Goal: Transaction & Acquisition: Book appointment/travel/reservation

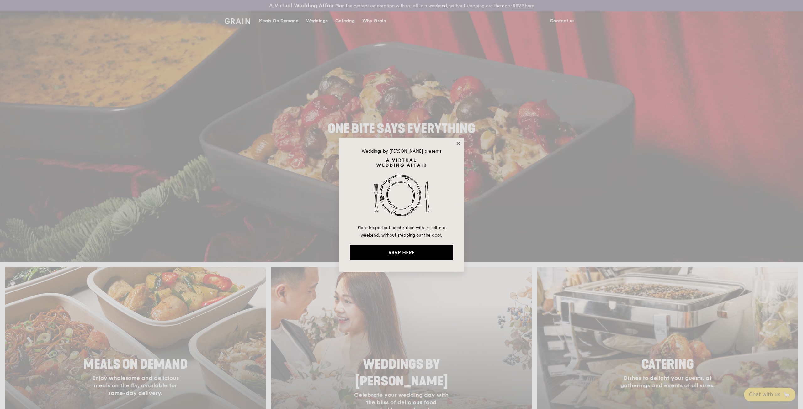
click at [457, 145] on icon at bounding box center [457, 143] width 3 height 3
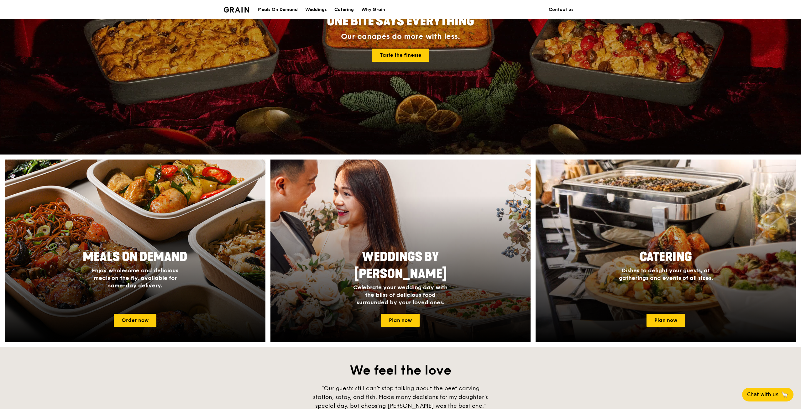
scroll to position [188, 0]
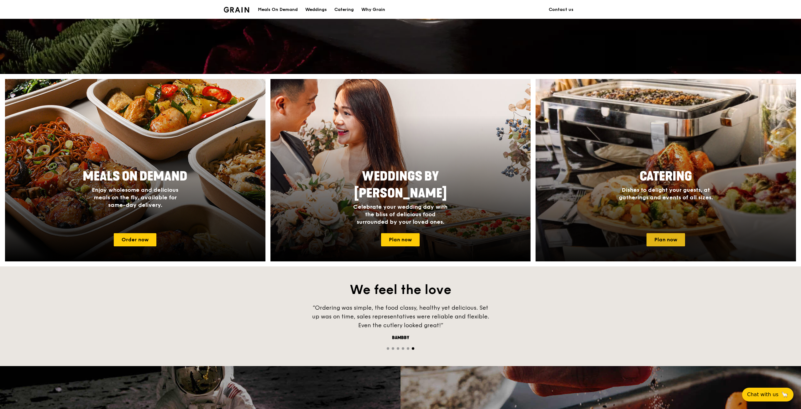
click at [674, 242] on link "Plan now" at bounding box center [666, 239] width 39 height 13
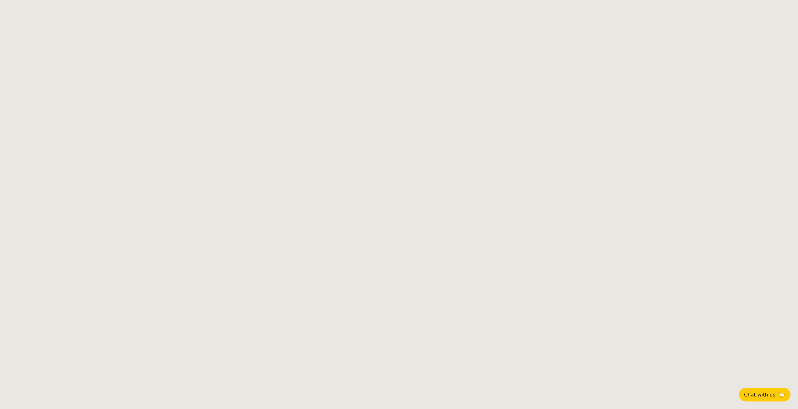
select select
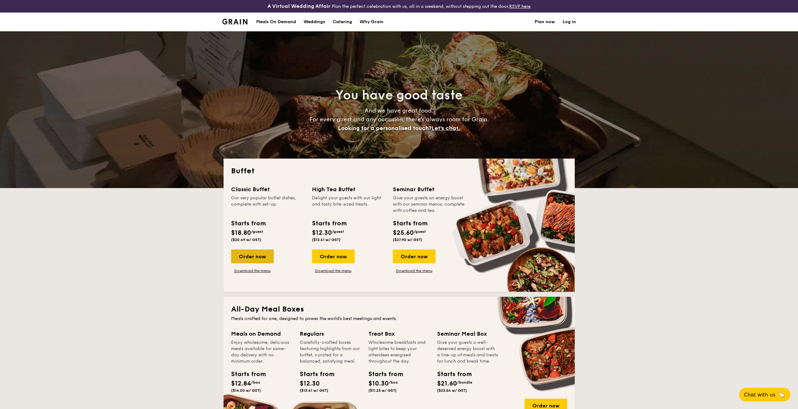
click at [246, 260] on div "Order now" at bounding box center [252, 257] width 43 height 14
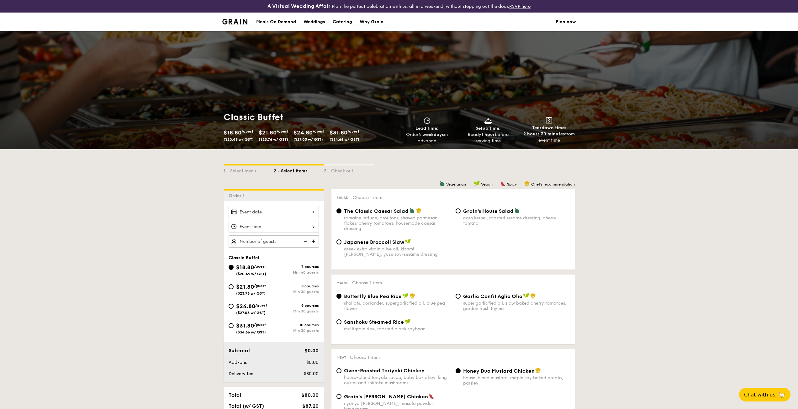
click at [301, 244] on img at bounding box center [304, 241] width 9 height 12
click at [302, 244] on img at bounding box center [304, 241] width 9 height 12
click at [304, 243] on img at bounding box center [304, 241] width 9 height 12
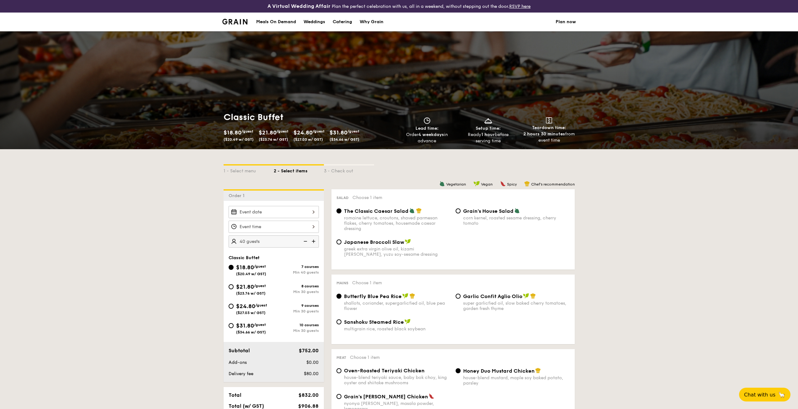
click at [304, 243] on img at bounding box center [304, 241] width 9 height 12
click at [313, 241] on img at bounding box center [313, 241] width 9 height 12
click at [310, 240] on img at bounding box center [313, 241] width 9 height 12
click at [309, 240] on img at bounding box center [313, 241] width 9 height 12
click at [307, 240] on img at bounding box center [304, 241] width 9 height 12
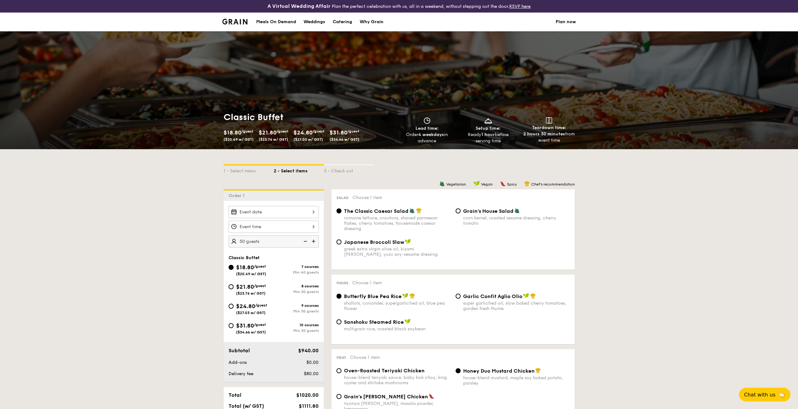
click at [307, 240] on img at bounding box center [304, 241] width 9 height 12
type input "40 guests"
click at [307, 240] on img at bounding box center [304, 241] width 9 height 12
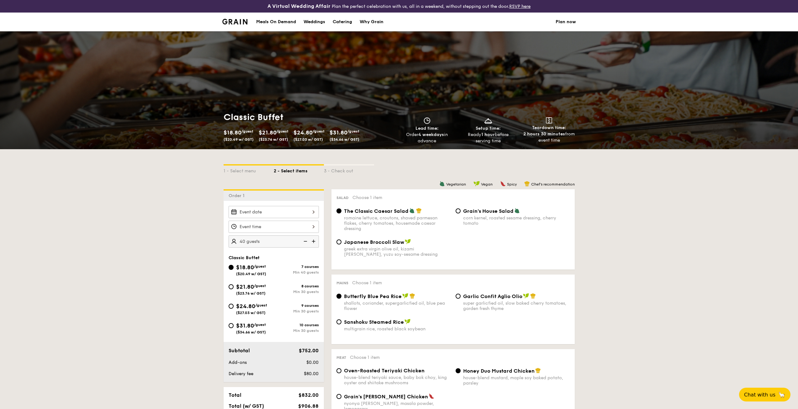
click at [307, 240] on img at bounding box center [304, 241] width 9 height 12
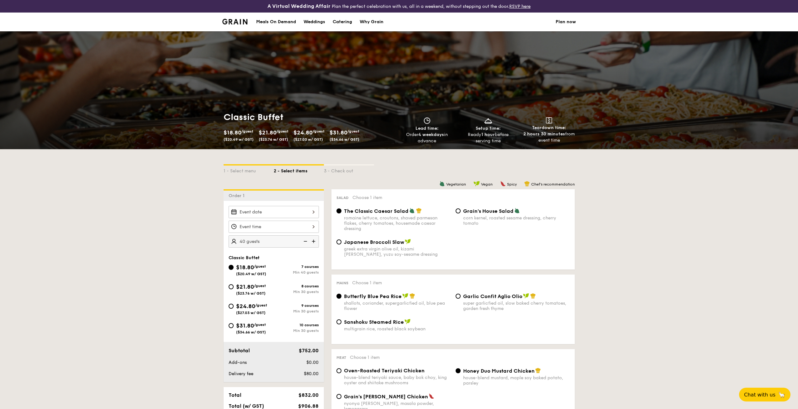
click at [307, 240] on img at bounding box center [304, 241] width 9 height 12
click at [263, 169] on div "1 - Select menu" at bounding box center [249, 170] width 50 height 9
select select
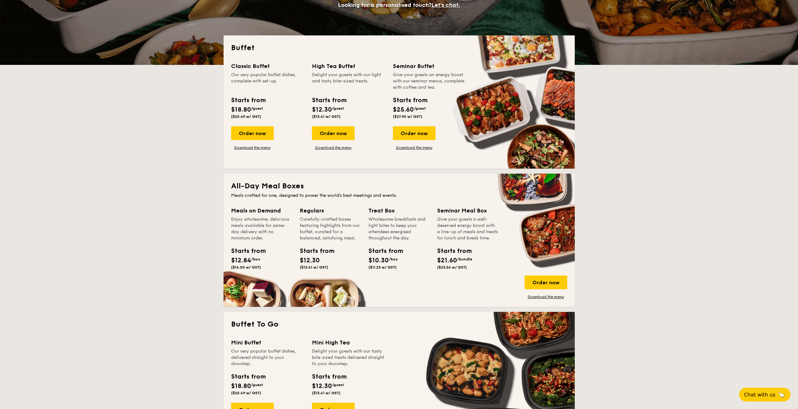
scroll to position [125, 0]
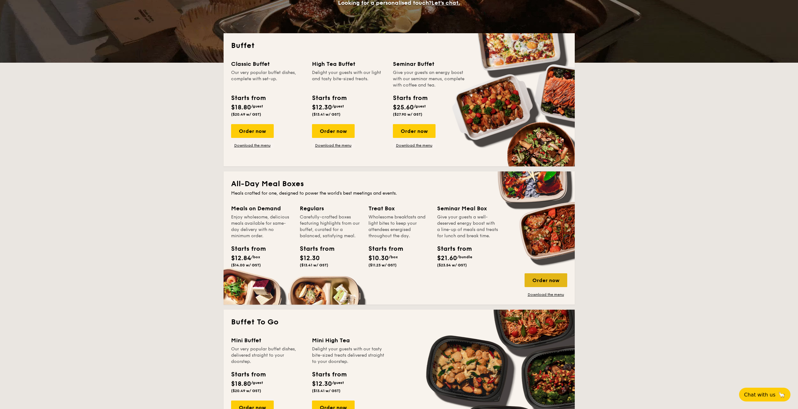
click at [563, 281] on div "Order now" at bounding box center [546, 280] width 43 height 14
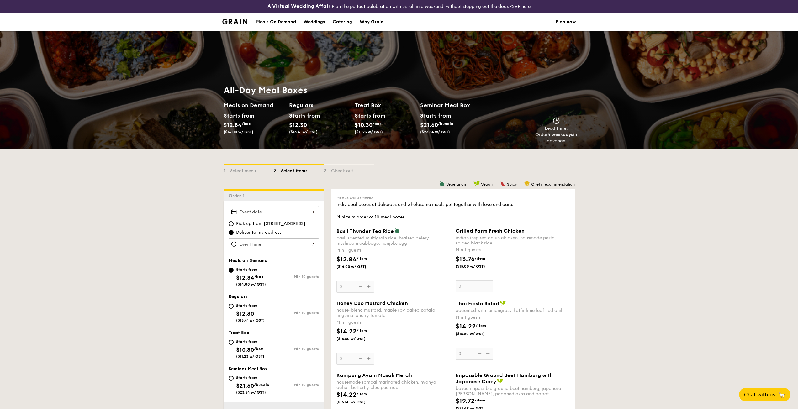
drag, startPoint x: 269, startPoint y: 223, endPoint x: 305, endPoint y: 224, distance: 36.7
click at [305, 224] on span "Pick up from [STREET_ADDRESS]" at bounding box center [270, 224] width 69 height 6
click at [247, 222] on span "Pick up from [STREET_ADDRESS]" at bounding box center [270, 224] width 69 height 6
click at [234, 222] on input "Pick up from [STREET_ADDRESS]" at bounding box center [231, 223] width 5 height 5
radio input "true"
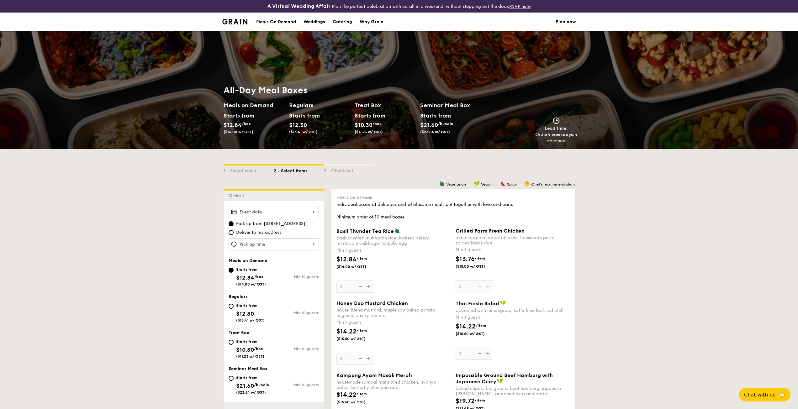
click at [264, 246] on div "12 1 2 3 4 5 6 7 8 9 10 11 00 15 30 45 am pm Cancel OK" at bounding box center [274, 244] width 90 height 12
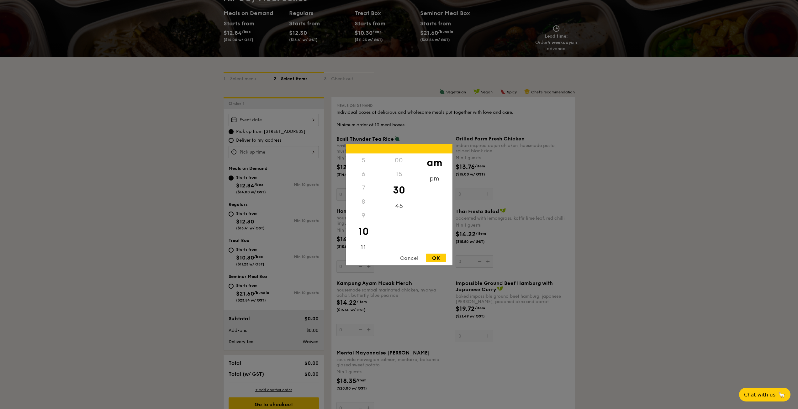
scroll to position [94, 0]
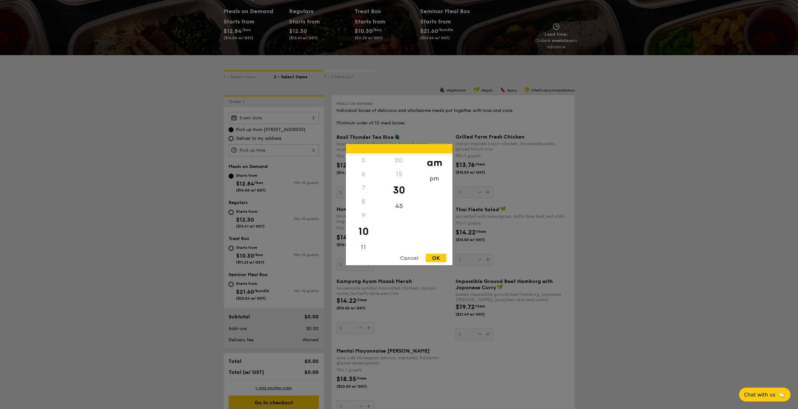
click at [260, 123] on div at bounding box center [399, 204] width 798 height 409
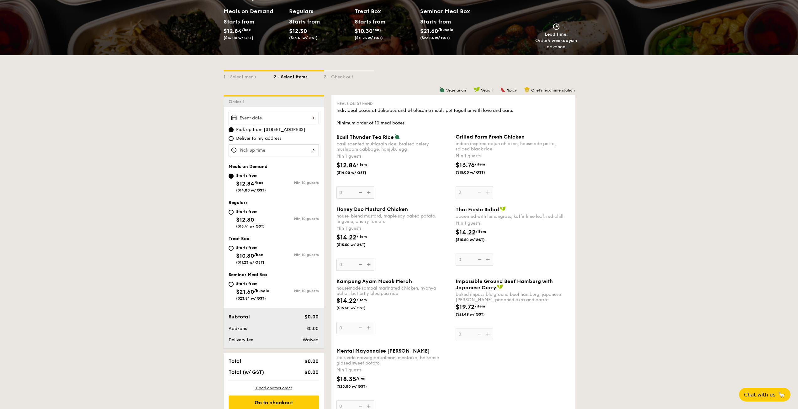
click at [289, 115] on div at bounding box center [274, 118] width 90 height 12
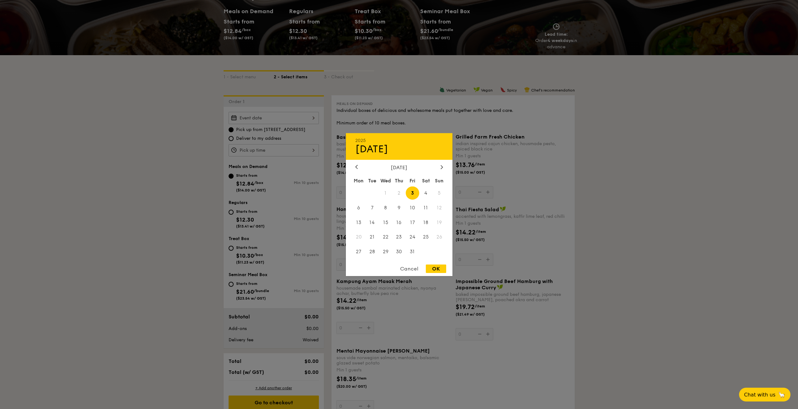
click at [437, 170] on div "[DATE]" at bounding box center [399, 167] width 88 height 6
click at [439, 168] on div "[DATE]" at bounding box center [399, 167] width 88 height 6
click at [401, 251] on span "30" at bounding box center [398, 251] width 13 height 13
click at [440, 269] on div "OK" at bounding box center [436, 269] width 20 height 8
type input "[DATE]"
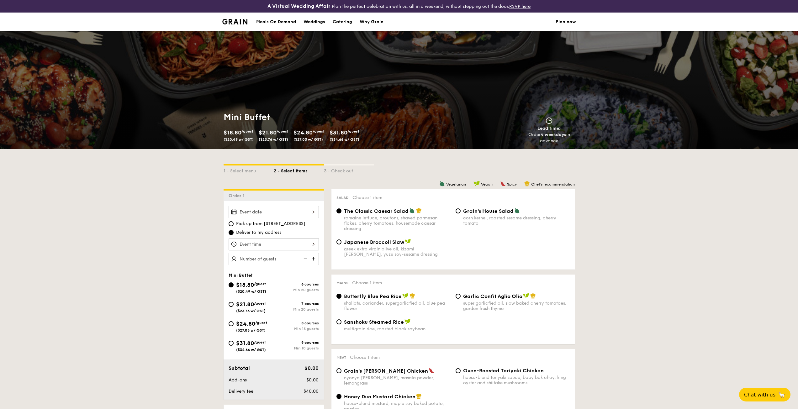
click at [235, 22] on img at bounding box center [234, 22] width 25 height 6
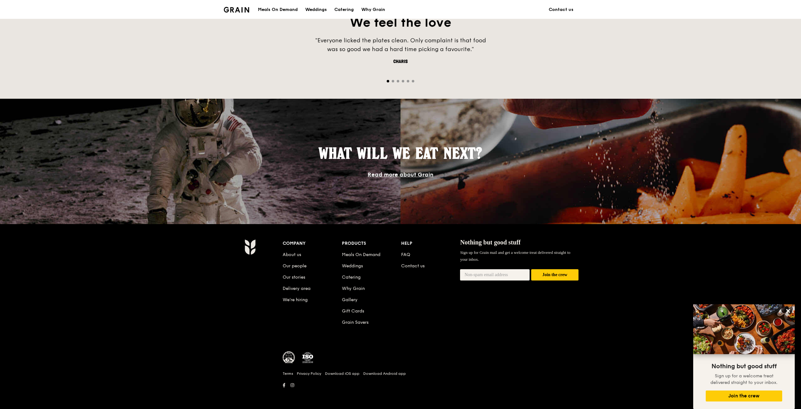
scroll to position [439, 0]
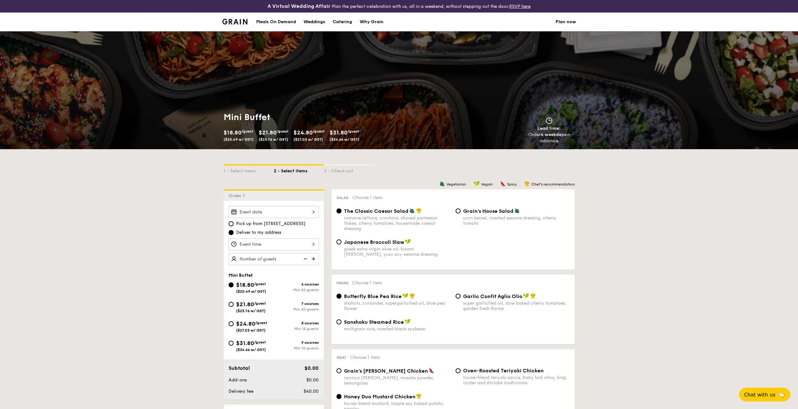
click at [303, 257] on img at bounding box center [304, 259] width 9 height 12
type input "20 guests"
click at [302, 257] on img at bounding box center [304, 259] width 9 height 12
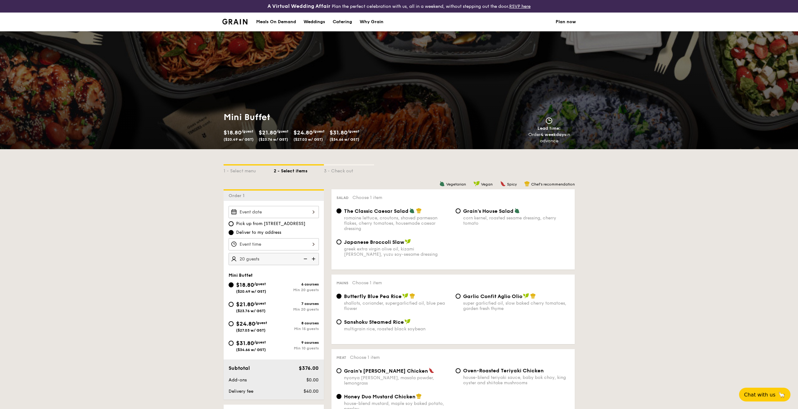
click at [302, 257] on img at bounding box center [304, 259] width 9 height 12
click at [313, 243] on div at bounding box center [274, 244] width 90 height 12
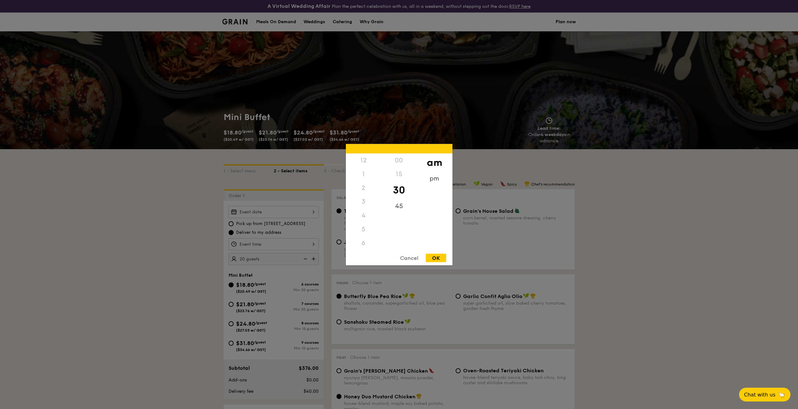
scroll to position [69, 0]
click at [305, 208] on div at bounding box center [399, 204] width 798 height 409
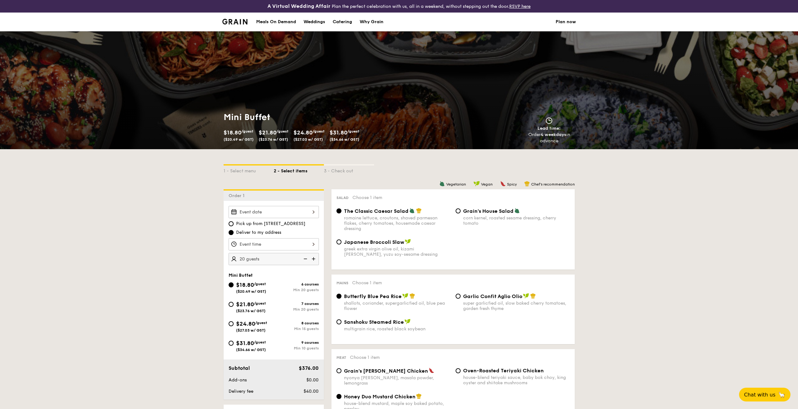
click at [312, 213] on div at bounding box center [399, 204] width 798 height 409
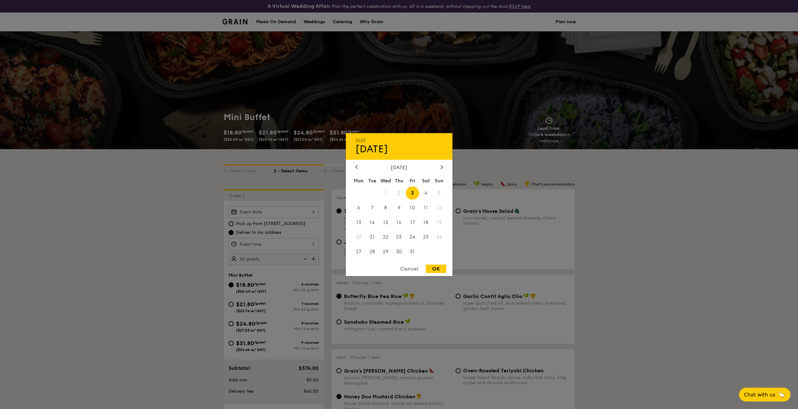
click at [314, 212] on div "2025 Oct [DATE] Tue Wed Thu Fri Sat Sun 1 2 3 4 5 6 7 8 9 10 11 12 13 14 15 16 …" at bounding box center [274, 212] width 90 height 12
click at [402, 251] on span "30" at bounding box center [398, 251] width 13 height 13
click at [437, 270] on div "OK" at bounding box center [436, 269] width 20 height 8
type input "[DATE]"
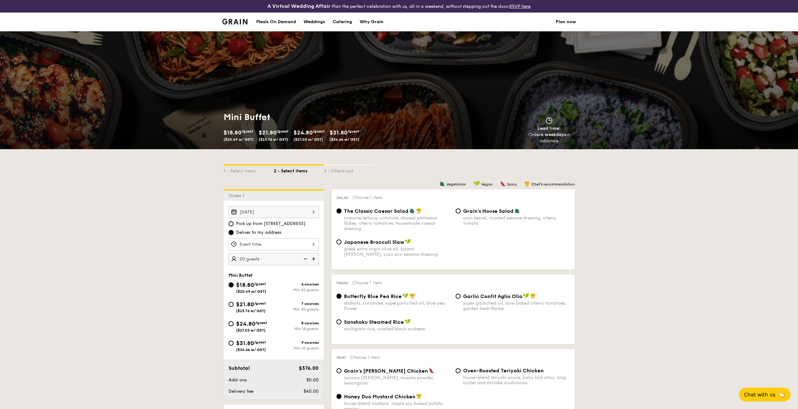
click at [303, 240] on div at bounding box center [274, 244] width 90 height 12
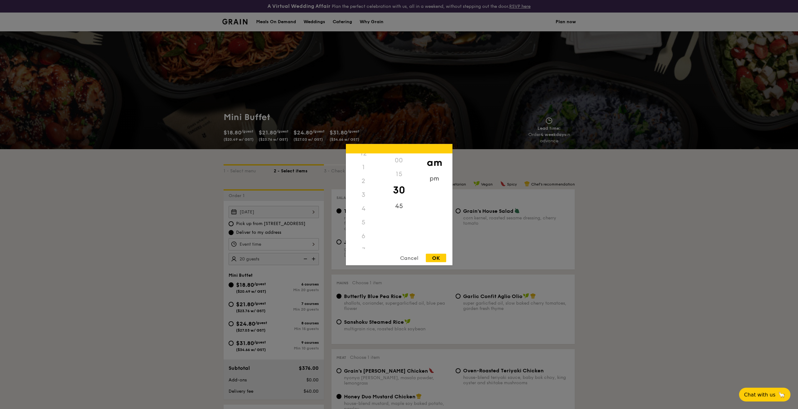
scroll to position [0, 0]
click at [364, 243] on div "6" at bounding box center [363, 243] width 35 height 14
click at [363, 243] on div "6" at bounding box center [363, 243] width 35 height 14
click at [434, 180] on div "pm" at bounding box center [434, 180] width 35 height 18
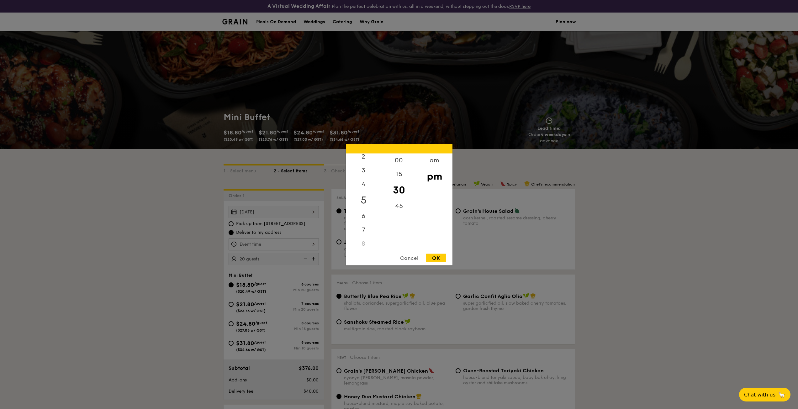
click at [367, 205] on div "5" at bounding box center [363, 200] width 35 height 18
click at [363, 221] on div "6" at bounding box center [363, 218] width 35 height 18
click at [402, 161] on div "00" at bounding box center [398, 162] width 35 height 18
click at [404, 179] on div "15" at bounding box center [398, 180] width 35 height 18
click at [437, 258] on div "OK" at bounding box center [436, 258] width 20 height 8
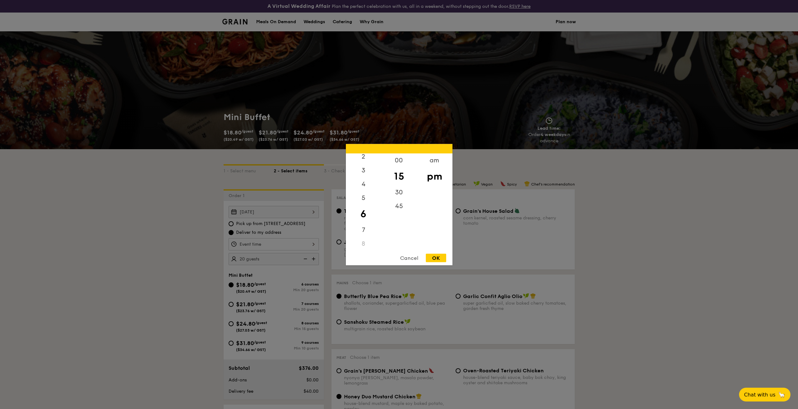
type input "6:15PM"
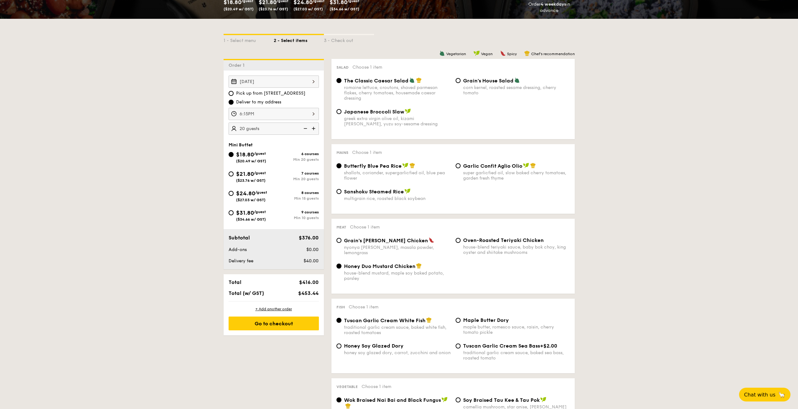
scroll to position [94, 0]
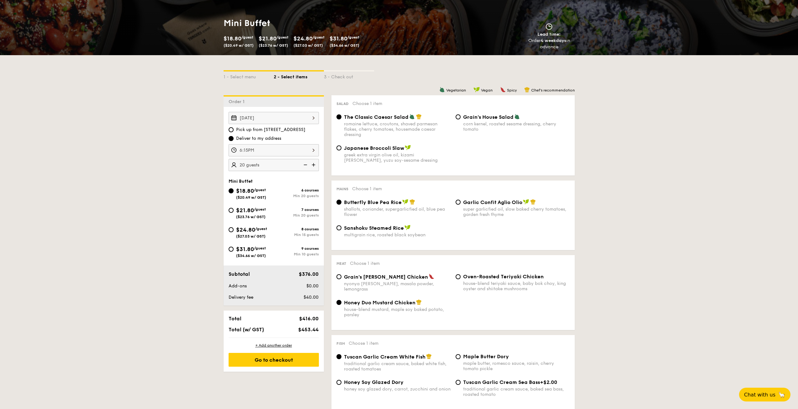
click at [277, 131] on span "Pick up from [STREET_ADDRESS]" at bounding box center [270, 130] width 69 height 6
click at [234, 131] on input "Pick up from [STREET_ADDRESS]" at bounding box center [231, 129] width 5 height 5
radio input "true"
click at [277, 134] on div "Pick up from [STREET_ADDRESS] Deliver to my address" at bounding box center [274, 134] width 90 height 15
click at [269, 138] on span "Deliver to my address" at bounding box center [258, 138] width 45 height 6
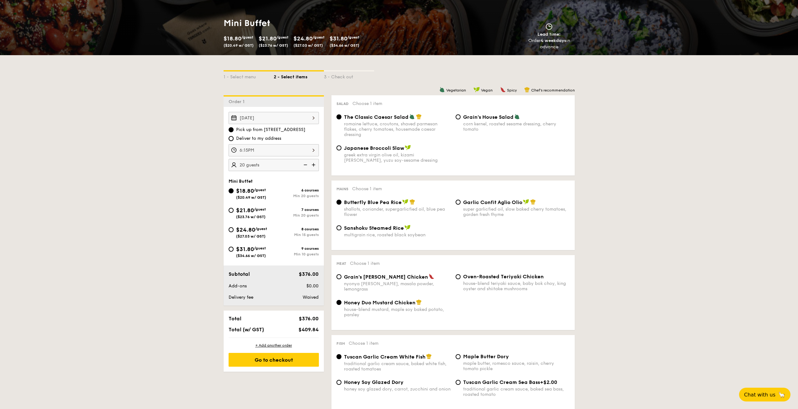
click at [234, 138] on input "Deliver to my address" at bounding box center [231, 138] width 5 height 5
radio input "true"
click at [271, 132] on span "Pick up from [STREET_ADDRESS]" at bounding box center [270, 130] width 69 height 6
click at [234, 132] on input "Pick up from [STREET_ADDRESS]" at bounding box center [231, 129] width 5 height 5
radio input "true"
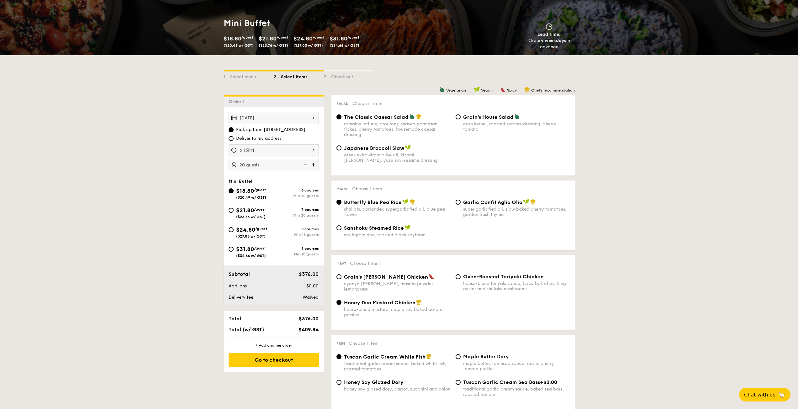
click at [270, 140] on span "Deliver to my address" at bounding box center [258, 138] width 45 height 6
click at [234, 140] on input "Deliver to my address" at bounding box center [231, 138] width 5 height 5
radio input "true"
click at [275, 131] on span "Pick up from [STREET_ADDRESS]" at bounding box center [270, 130] width 69 height 6
click at [234, 131] on input "Pick up from [STREET_ADDRESS]" at bounding box center [231, 129] width 5 height 5
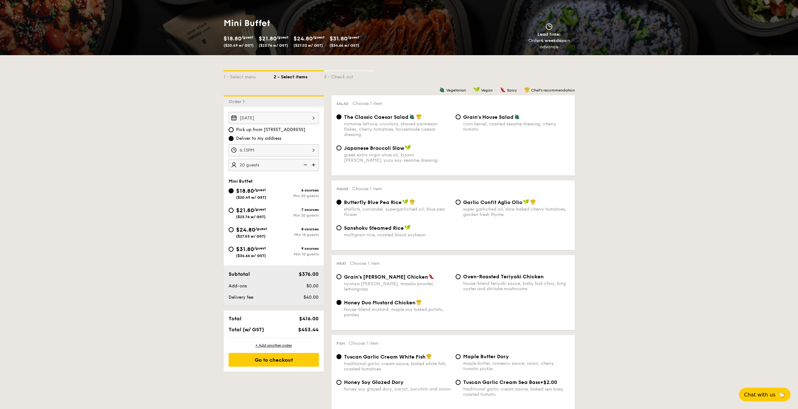
radio input "true"
click at [275, 138] on span "Deliver to my address" at bounding box center [258, 138] width 45 height 6
click at [234, 138] on input "Deliver to my address" at bounding box center [231, 138] width 5 height 5
radio input "true"
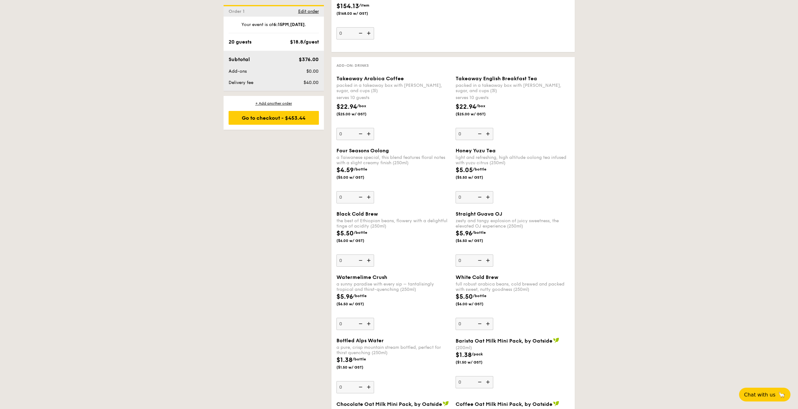
scroll to position [721, 0]
